Goal: Task Accomplishment & Management: Use online tool/utility

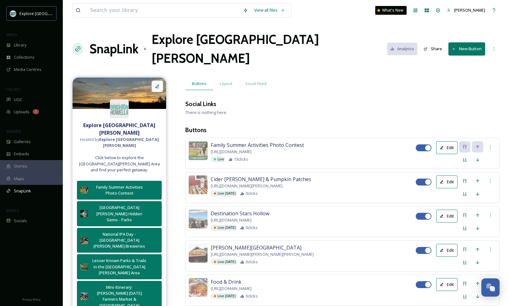
click at [119, 42] on h1 "SnapLink" at bounding box center [114, 49] width 49 height 19
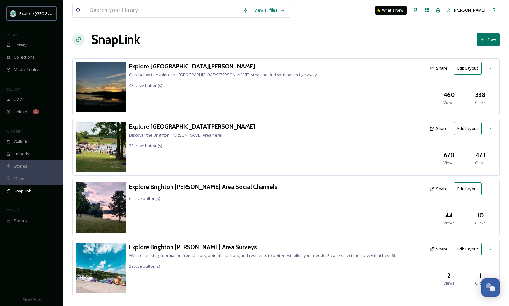
click at [157, 127] on h3 "Explore [GEOGRAPHIC_DATA][PERSON_NAME]" at bounding box center [192, 126] width 126 height 9
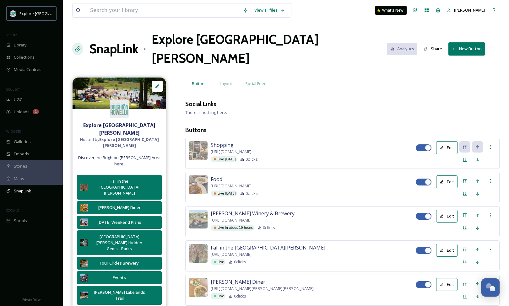
click at [458, 42] on button "New Button" at bounding box center [466, 48] width 37 height 13
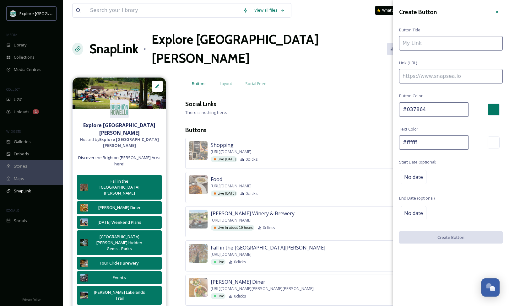
click at [448, 77] on input at bounding box center [451, 76] width 104 height 14
paste input "[URL][DOMAIN_NAME][PERSON_NAME]"
type input "[URL][DOMAIN_NAME][PERSON_NAME]"
click at [434, 44] on input "To enrich screen reader interactions, please activate Accessibility in Grammarl…" at bounding box center [451, 43] width 104 height 14
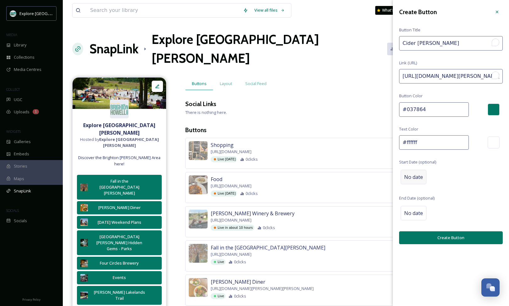
type input "Cider [PERSON_NAME]"
click at [413, 177] on span "No date" at bounding box center [413, 177] width 19 height 8
click at [414, 177] on input "text" at bounding box center [432, 177] width 62 height 14
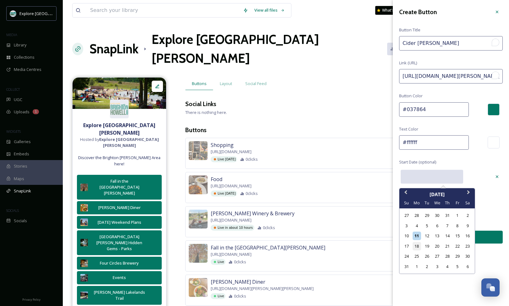
click at [415, 247] on div "18" at bounding box center [417, 246] width 8 height 8
type input "[DATE]"
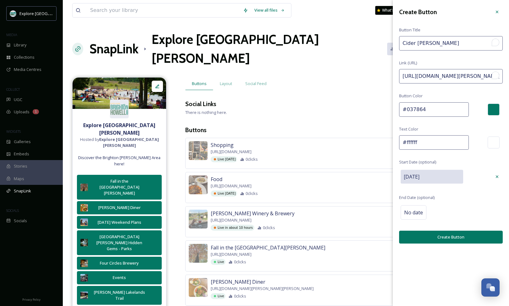
click at [429, 239] on button "Create Button" at bounding box center [451, 237] width 104 height 13
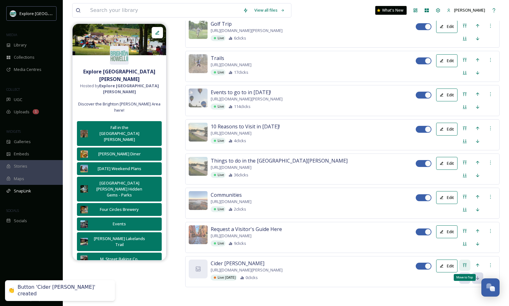
scroll to position [1094, 0]
click at [467, 263] on icon at bounding box center [464, 265] width 5 height 5
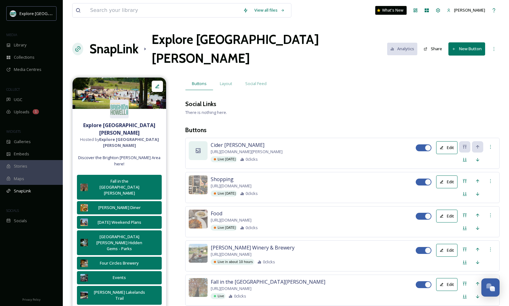
scroll to position [0, 0]
click at [198, 148] on icon at bounding box center [198, 151] width 6 height 6
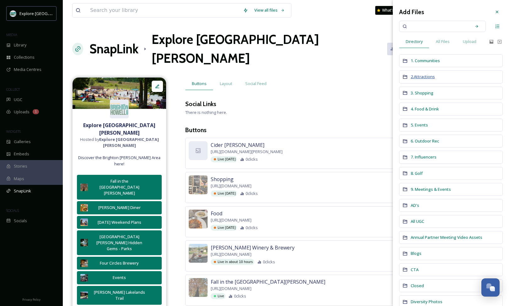
click at [428, 78] on span "2.Attractions" at bounding box center [423, 77] width 24 height 6
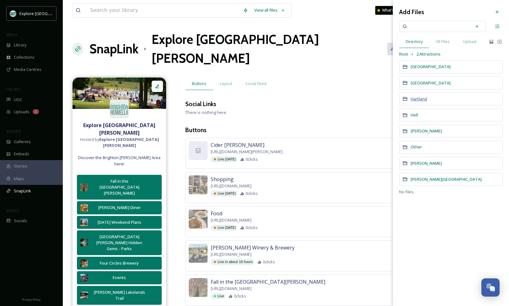
click at [416, 100] on span "Hartland" at bounding box center [419, 99] width 16 height 6
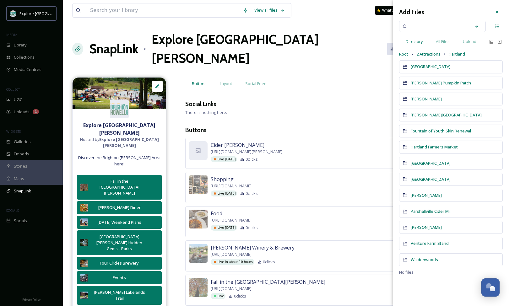
scroll to position [7, 0]
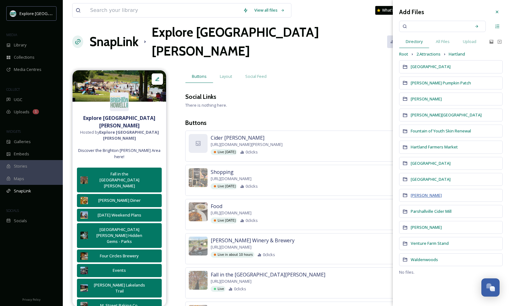
click at [421, 196] on span "[PERSON_NAME]" at bounding box center [426, 196] width 31 height 6
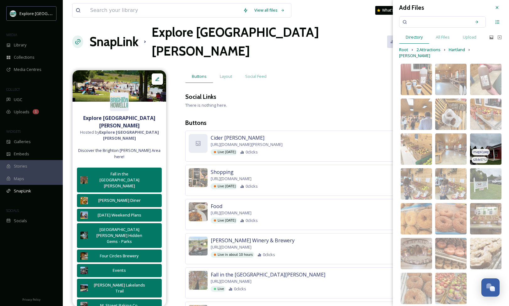
scroll to position [4, 0]
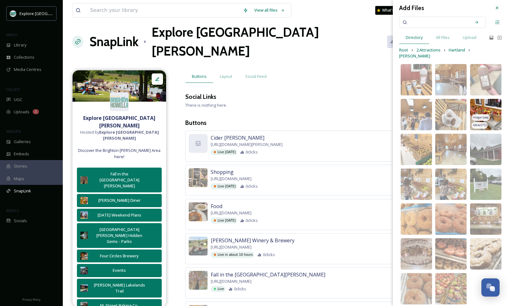
click at [491, 105] on img at bounding box center [485, 114] width 31 height 31
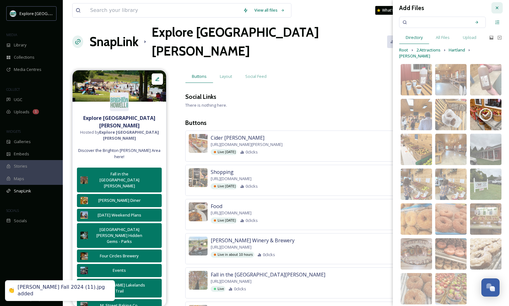
click at [498, 5] on div at bounding box center [496, 7] width 11 height 11
